Goal: Information Seeking & Learning: Learn about a topic

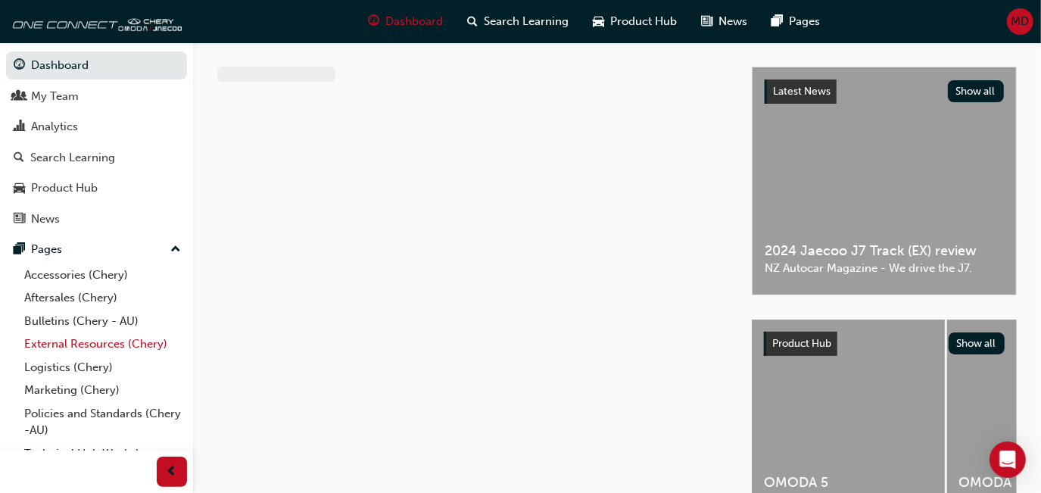
click at [108, 337] on link "External Resources (Chery)" at bounding box center [102, 343] width 169 height 23
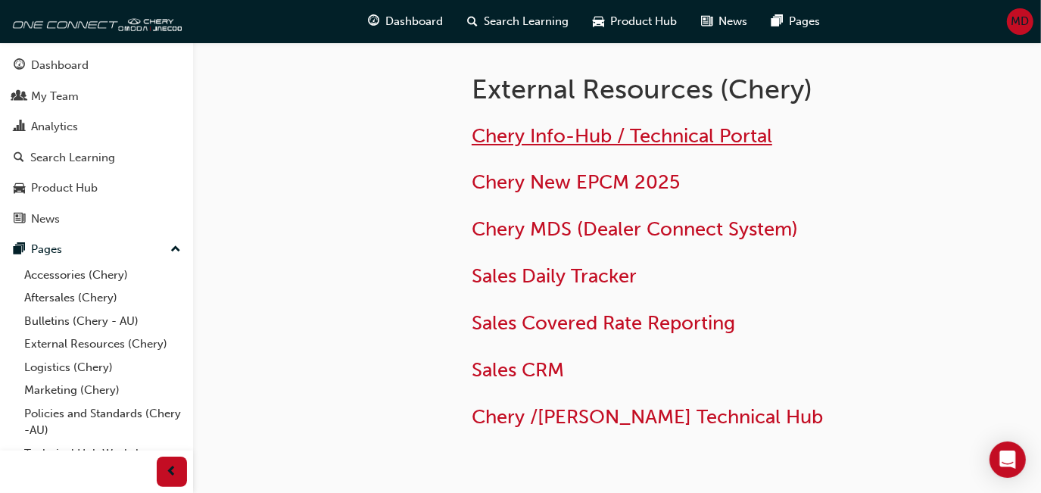
click at [588, 124] on span "Chery Info-Hub / Technical Portal" at bounding box center [622, 135] width 301 height 23
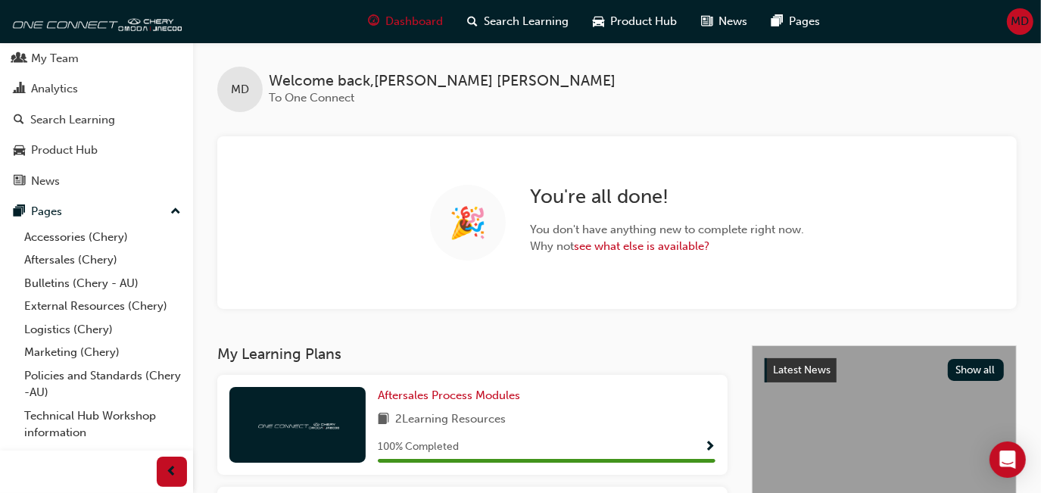
scroll to position [56, 0]
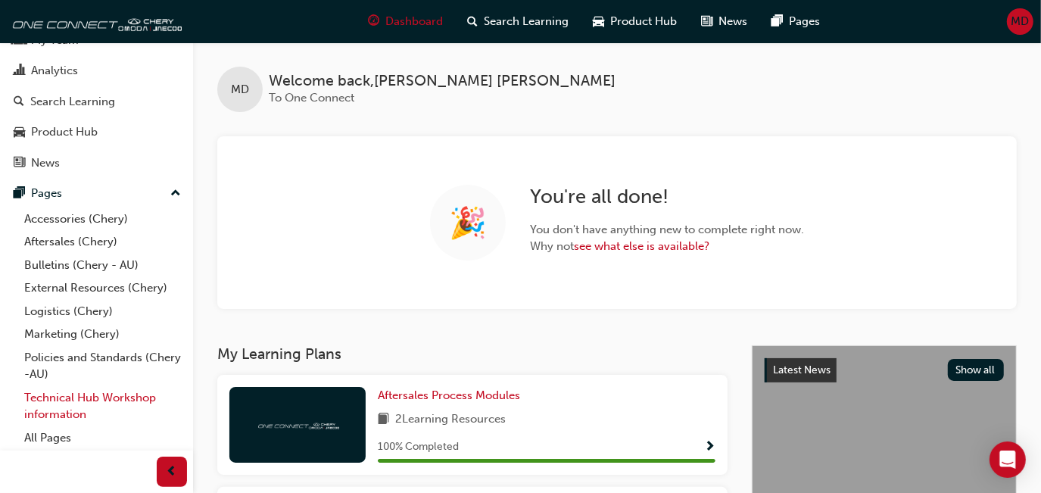
click at [69, 398] on link "Technical Hub Workshop information" at bounding box center [102, 406] width 169 height 40
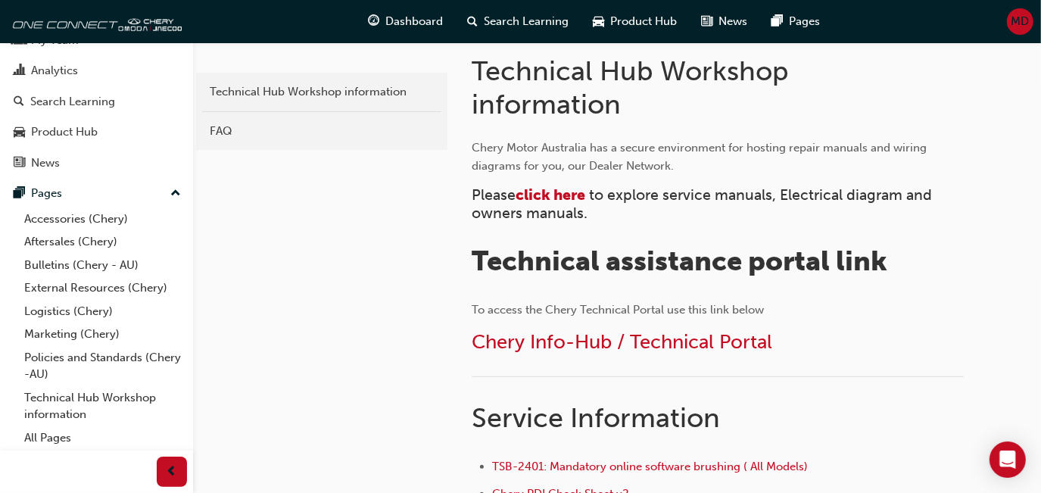
scroll to position [350, 0]
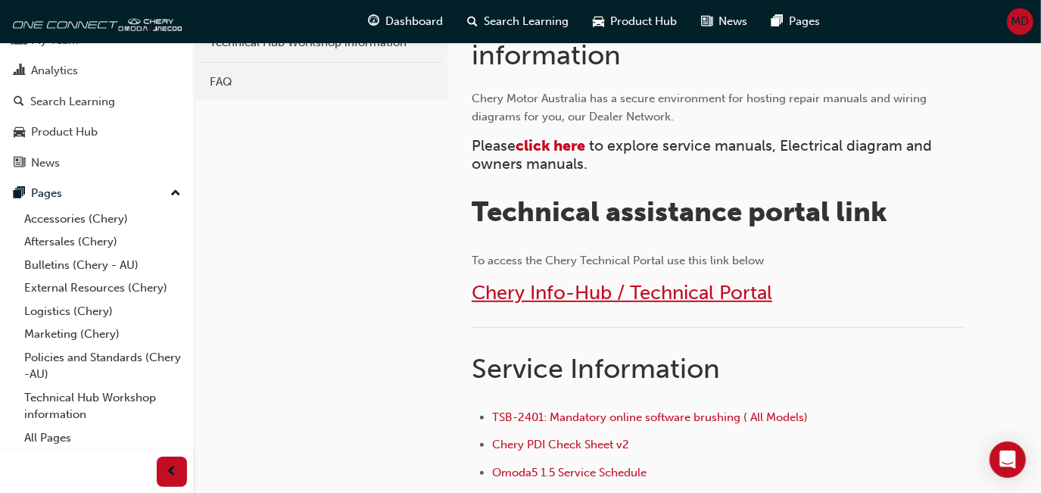
click at [691, 289] on span "Chery Info-Hub / Technical Portal" at bounding box center [622, 292] width 301 height 23
